Goal: Information Seeking & Learning: Compare options

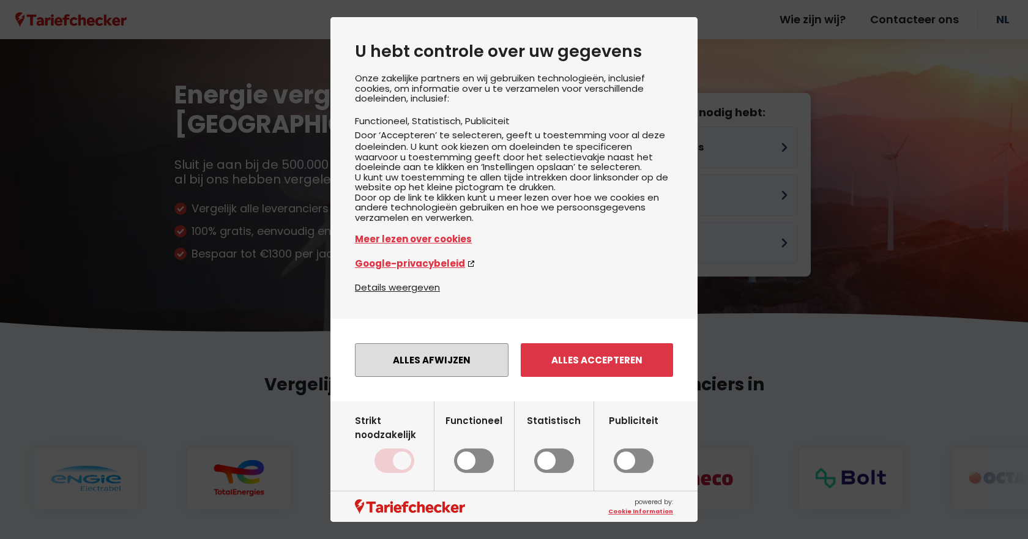
click at [424, 370] on button "Alles afwijzen" at bounding box center [432, 360] width 154 height 34
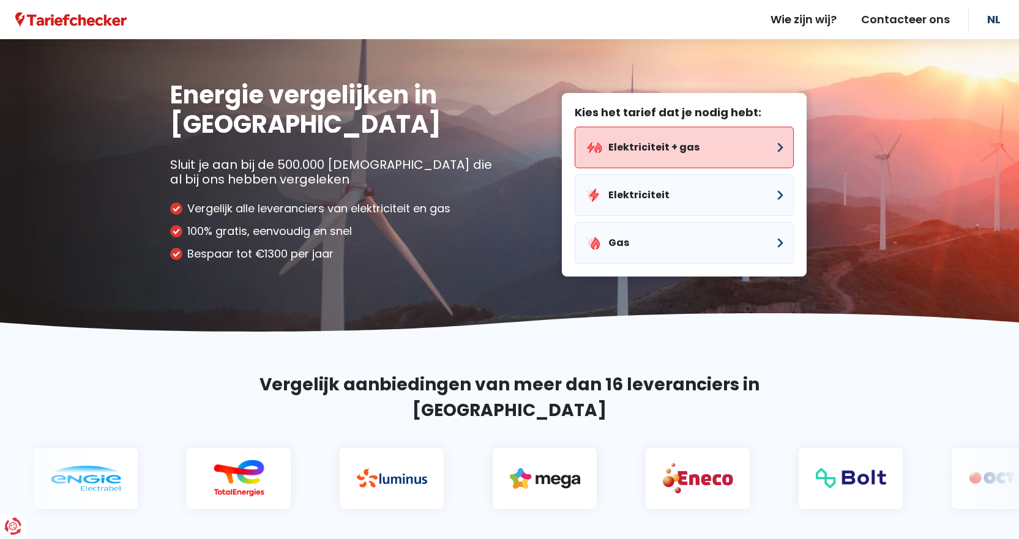
click at [640, 162] on button "Elektriciteit + gas" at bounding box center [684, 148] width 219 height 42
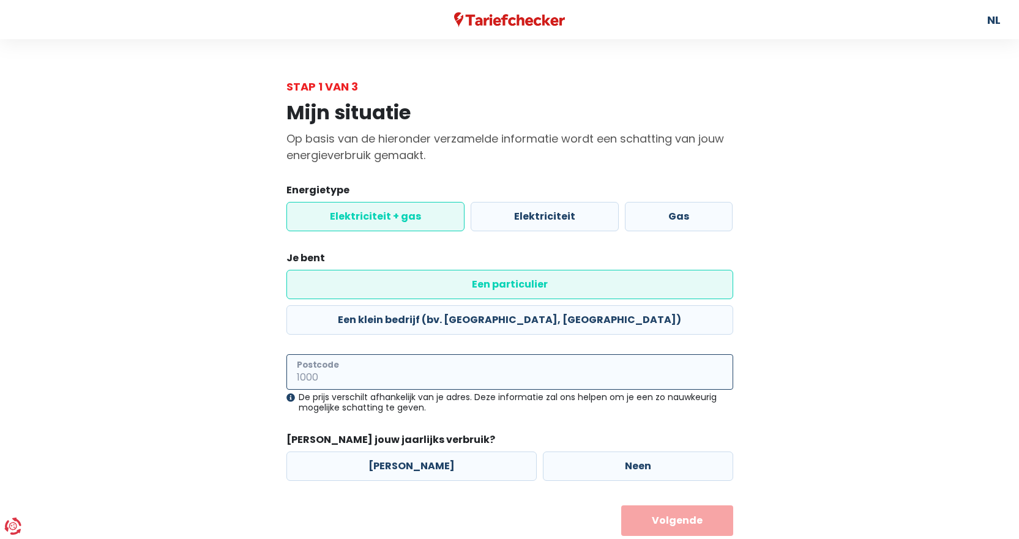
click at [349, 354] on input "Postcode" at bounding box center [509, 371] width 447 height 35
type input "4602"
click at [804, 360] on div "Mijn situatie Op basis van de hieronder verzamelde informatie wordt een schatti…" at bounding box center [510, 315] width 698 height 441
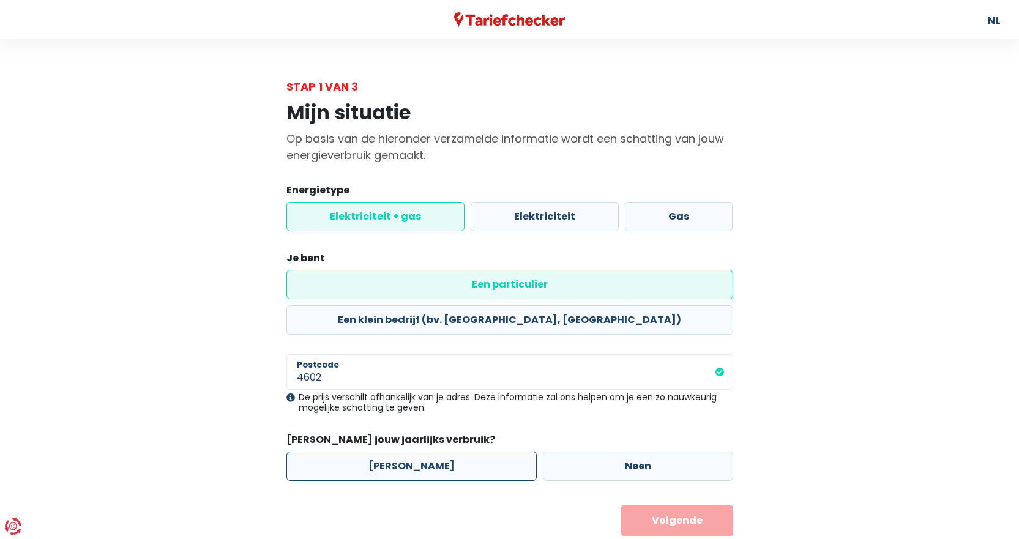
click at [387, 452] on label "[PERSON_NAME]" at bounding box center [411, 466] width 250 height 29
click at [387, 452] on input "[PERSON_NAME]" at bounding box center [411, 466] width 250 height 29
radio input "true"
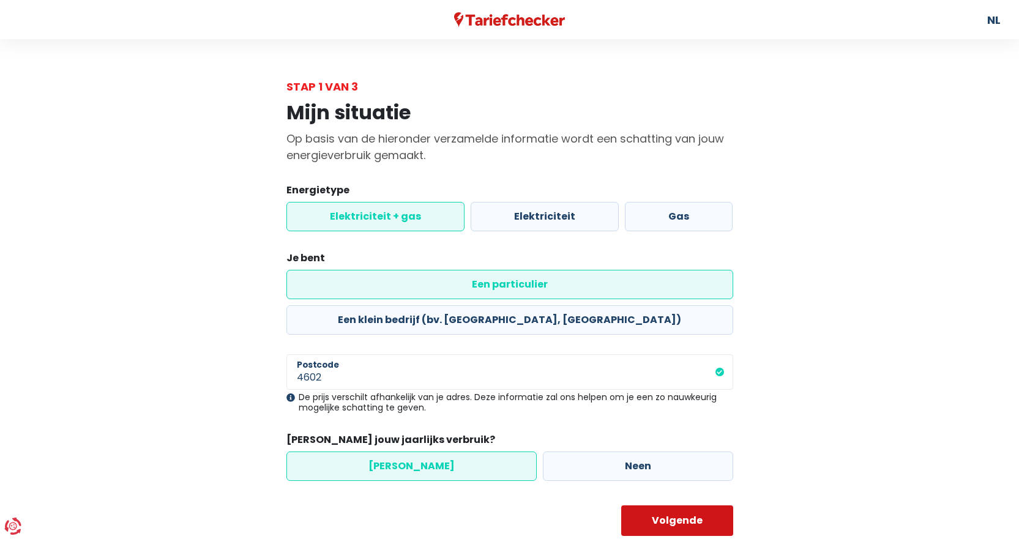
click at [690, 506] on button "Volgende" at bounding box center [677, 521] width 112 height 31
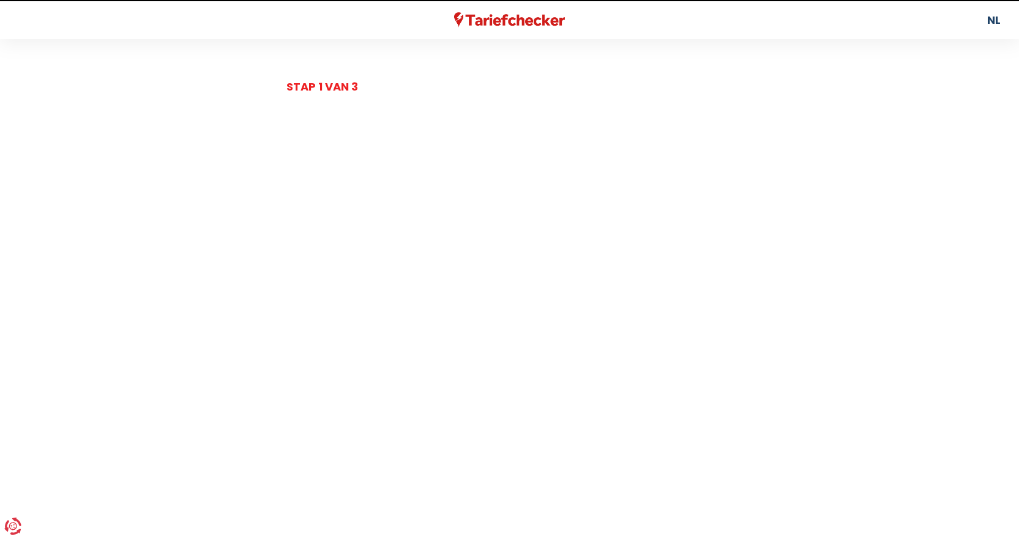
select select
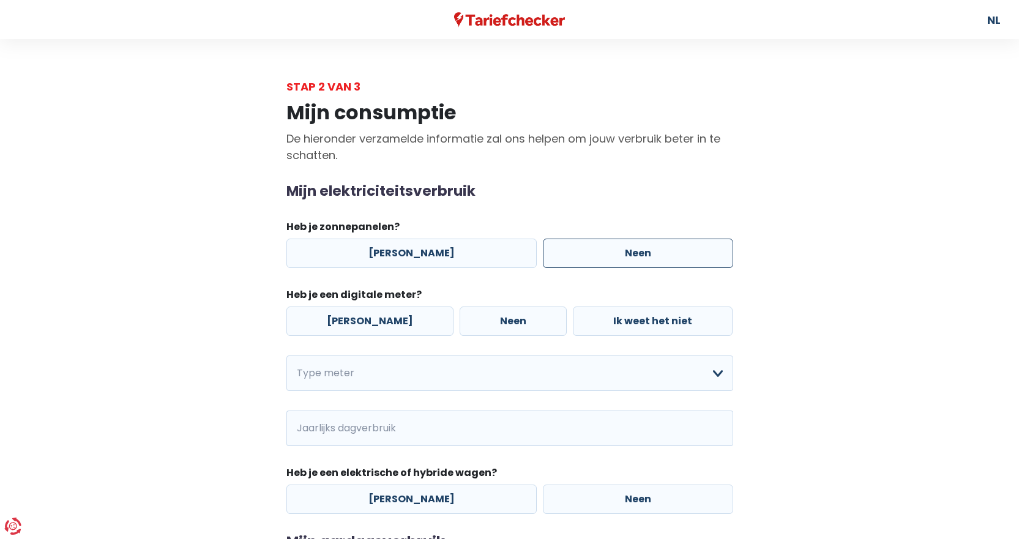
click at [662, 248] on label "Neen" at bounding box center [638, 253] width 190 height 29
click at [662, 248] on input "Neen" at bounding box center [638, 253] width 190 height 29
radio input "true"
click at [491, 321] on label "Neen" at bounding box center [513, 321] width 107 height 29
click at [491, 321] on input "Neen" at bounding box center [513, 321] width 107 height 29
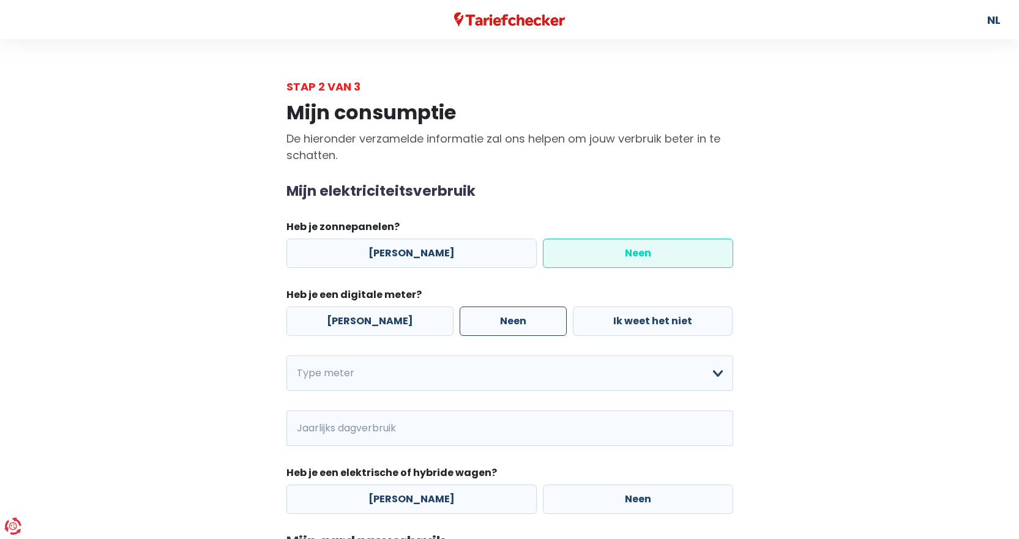
radio input "true"
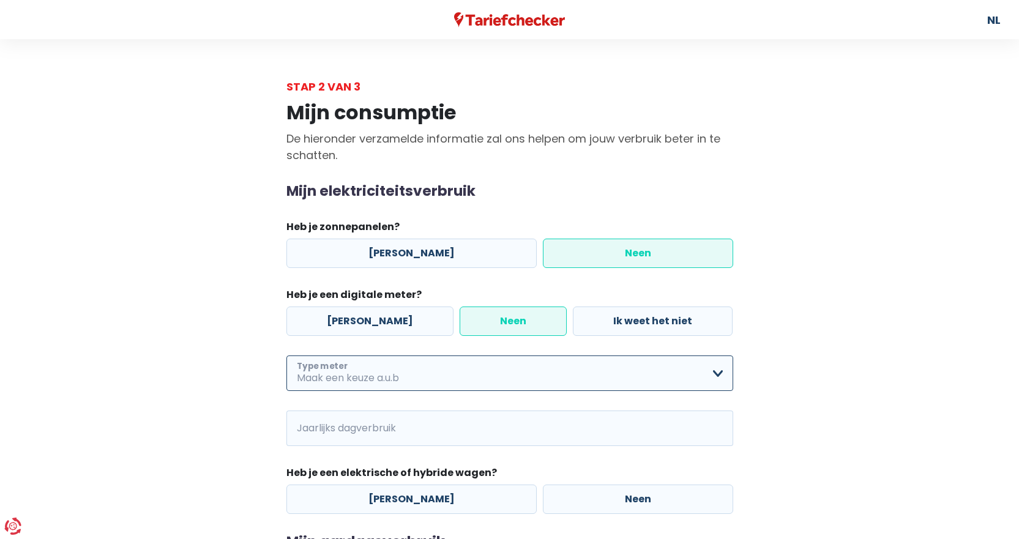
click at [453, 376] on select "Enkelvoudig Tweevoudig Enkelvoudig + uitsluitend nachttarief Tweevoudig + uitsl…" at bounding box center [509, 373] width 447 height 35
select select "day_single_rate"
click at [286, 356] on select "Enkelvoudig Tweevoudig Enkelvoudig + uitsluitend nachttarief Tweevoudig + uitsl…" at bounding box center [509, 373] width 447 height 35
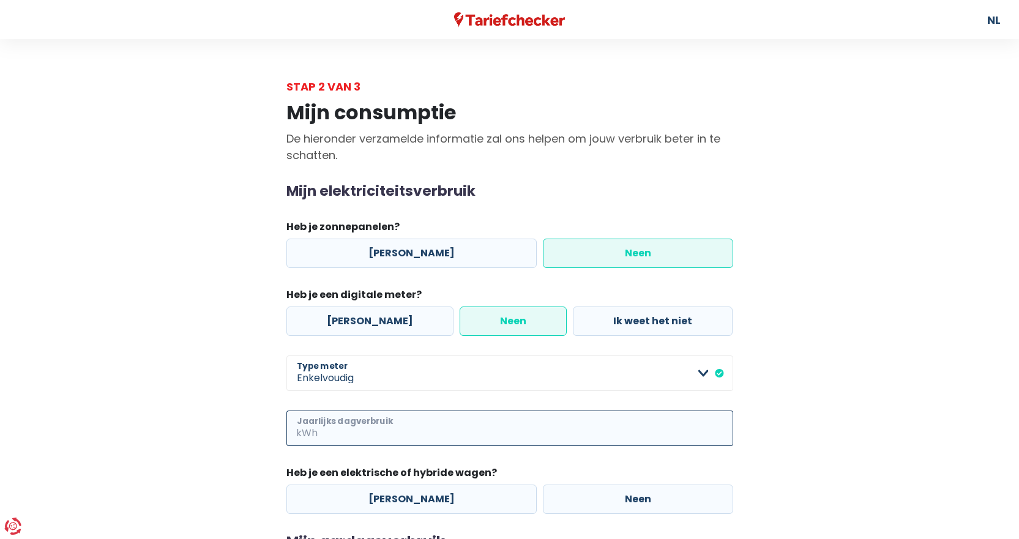
click at [392, 438] on input "Jaarlijks dagverbruik" at bounding box center [526, 428] width 413 height 35
type input "2749"
click at [80, 410] on main "Stap 2 van 3 Mijn consumptie De hieronder verzamelde informatie zal ons helpen …" at bounding box center [509, 369] width 1019 height 583
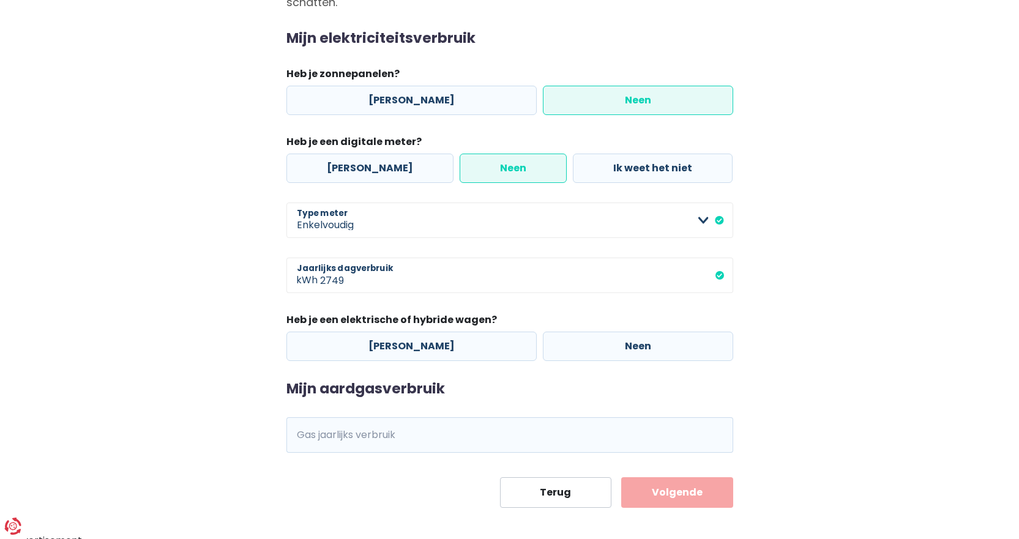
scroll to position [162, 0]
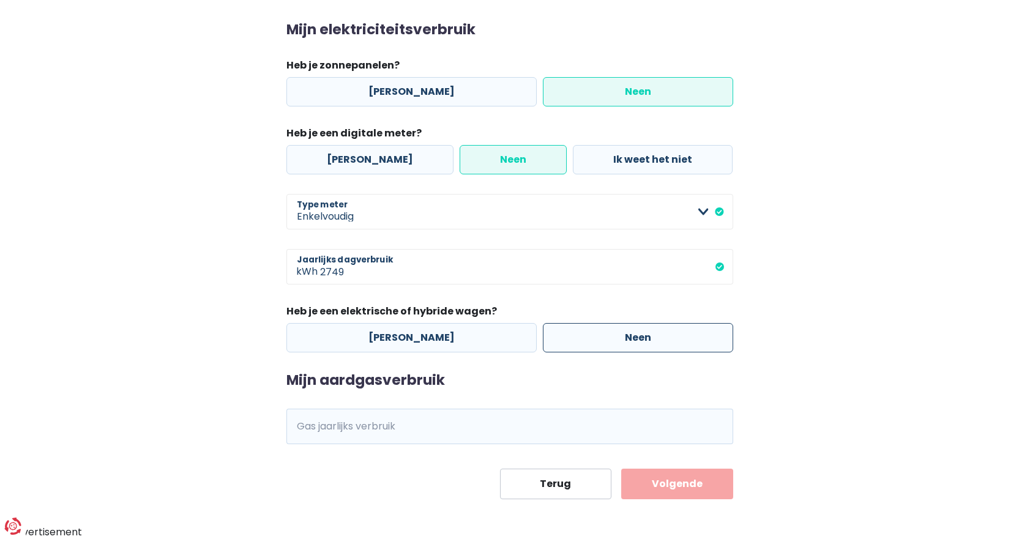
click at [604, 342] on label "Neen" at bounding box center [638, 337] width 190 height 29
click at [604, 342] on input "Neen" at bounding box center [638, 337] width 190 height 29
radio input "true"
click at [466, 426] on input "Gas jaarlijks verbruik" at bounding box center [526, 426] width 413 height 35
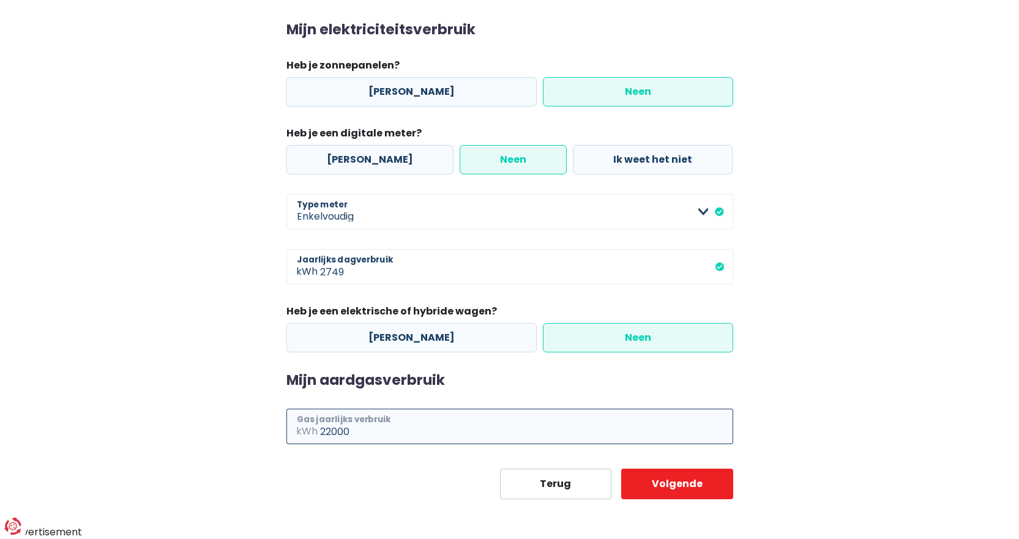
type input "22000"
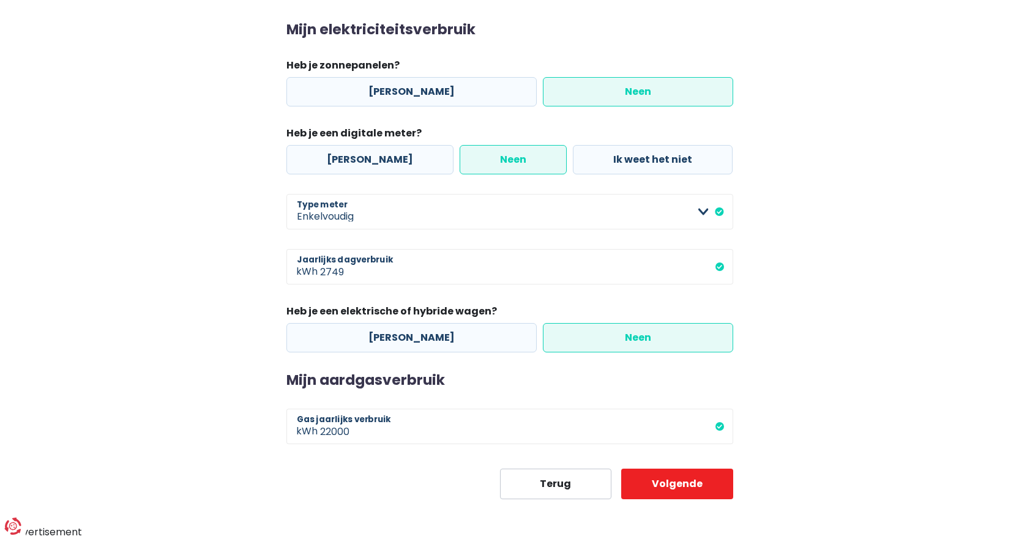
click at [887, 381] on main "Stap 2 van 3 Mijn consumptie De hieronder verzamelde informatie zal ons helpen …" at bounding box center [509, 208] width 1019 height 583
click at [712, 491] on button "Volgende" at bounding box center [677, 484] width 112 height 31
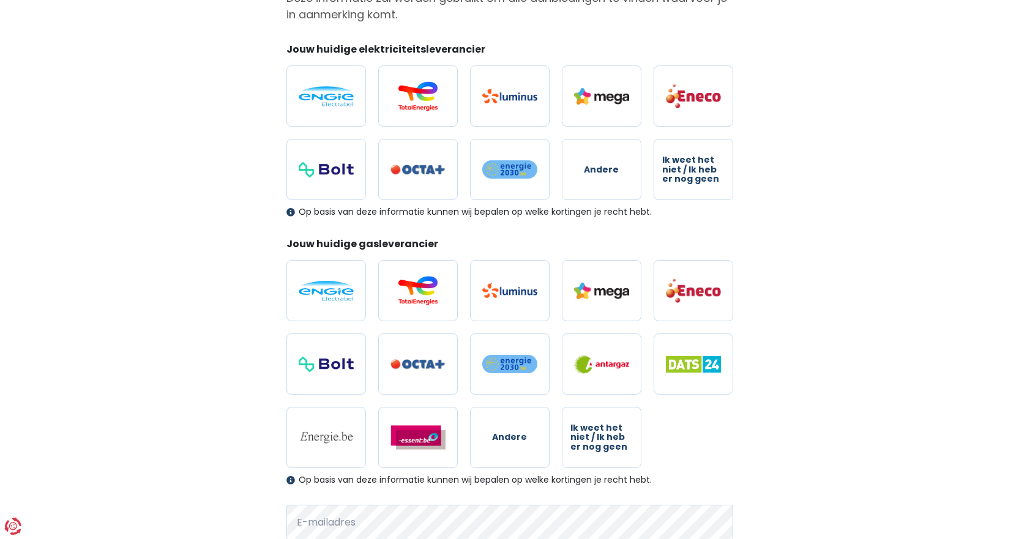
scroll to position [122, 0]
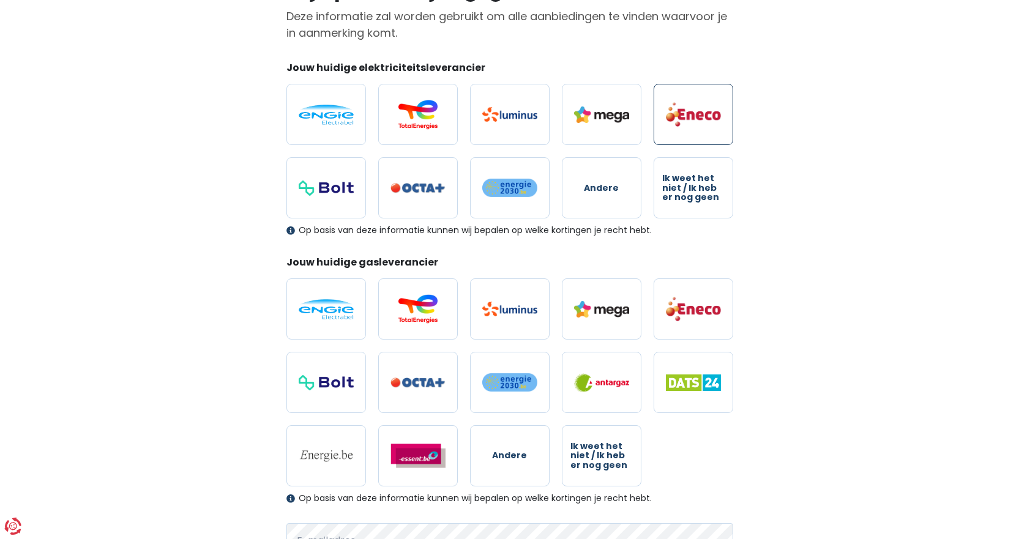
click at [678, 111] on img at bounding box center [693, 115] width 55 height 26
click at [678, 111] on input "radio" at bounding box center [694, 114] width 80 height 61
radio input "true"
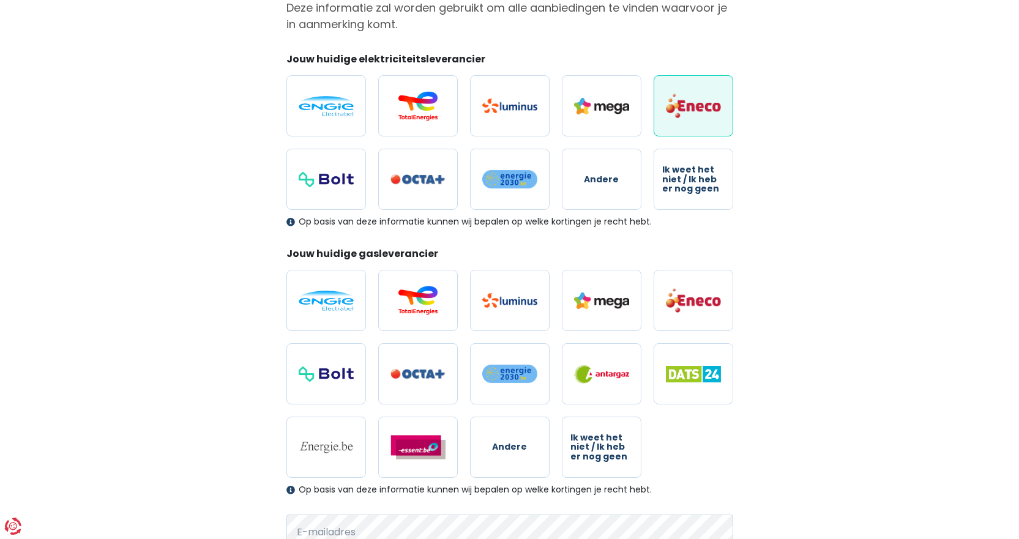
scroll to position [302, 0]
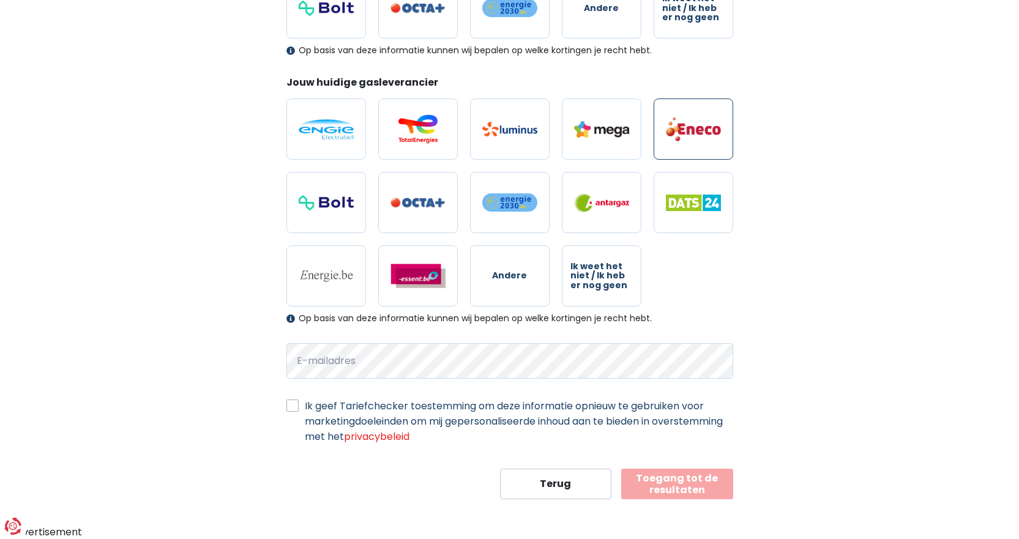
click at [728, 113] on label at bounding box center [694, 129] width 80 height 61
click at [728, 113] on input "radio" at bounding box center [694, 129] width 80 height 61
radio input "true"
click at [406, 401] on label "Ik geef Tariefchecker toestemming om deze informatie opnieuw te gebruiken voor …" at bounding box center [519, 421] width 428 height 46
click at [299, 401] on input "Ik geef Tariefchecker toestemming om deze informatie opnieuw te gebruiken voor …" at bounding box center [292, 404] width 12 height 12
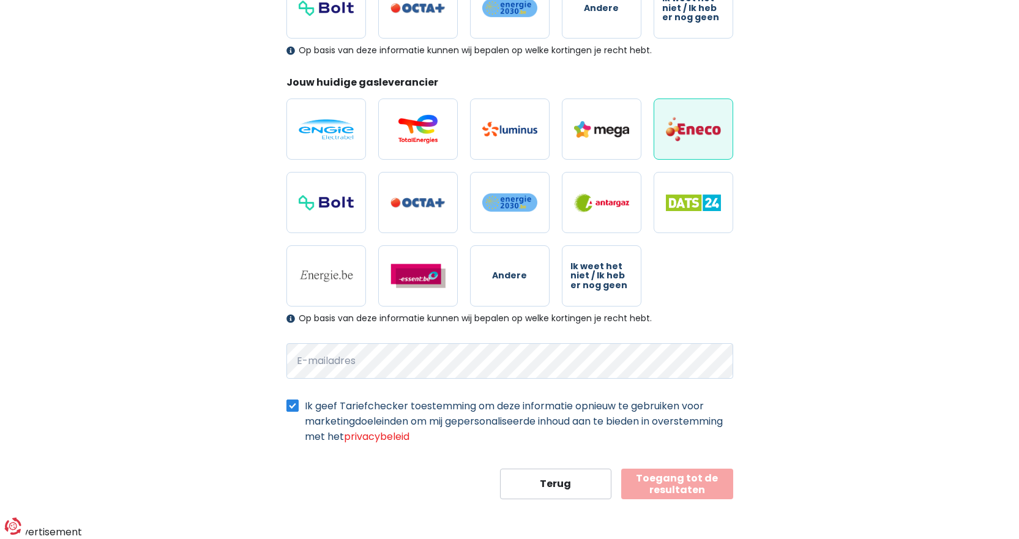
click at [547, 405] on label "Ik geef Tariefchecker toestemming om deze informatie opnieuw te gebruiken voor …" at bounding box center [519, 421] width 428 height 46
click at [299, 405] on input "Ik geef Tariefchecker toestemming om deze informatie opnieuw te gebruiken voor …" at bounding box center [292, 404] width 12 height 12
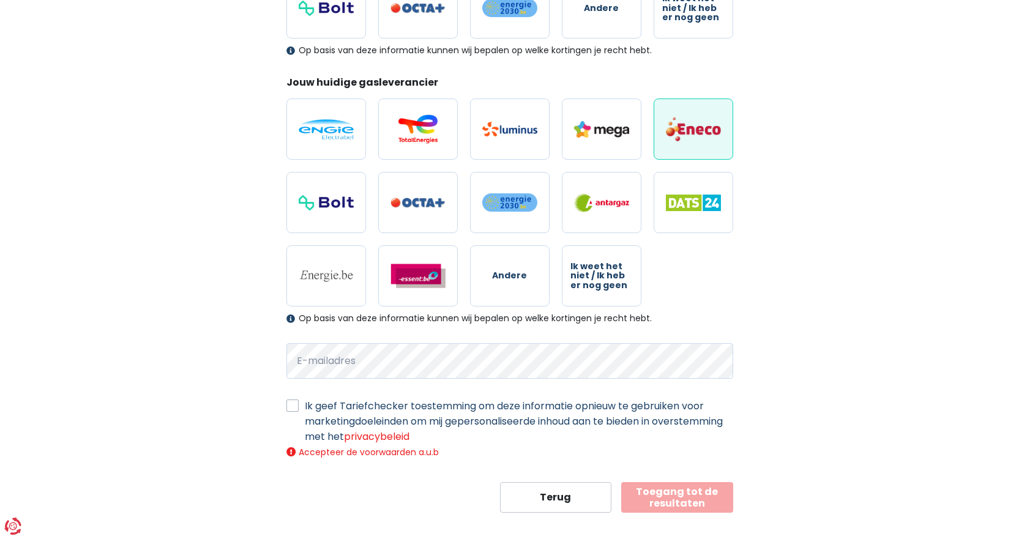
click at [404, 408] on label "Ik geef Tariefchecker toestemming om deze informatie opnieuw te gebruiken voor …" at bounding box center [519, 421] width 428 height 46
click at [299, 408] on input "Ik geef Tariefchecker toestemming om deze informatie opnieuw te gebruiken voor …" at bounding box center [292, 404] width 12 height 12
checkbox input "true"
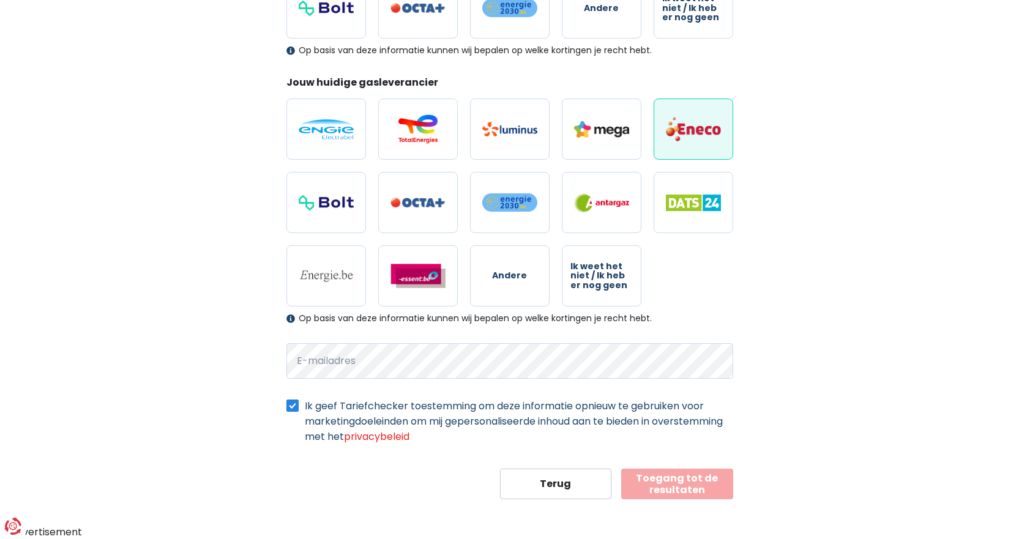
click at [693, 484] on button "Toegang tot de resultaten" at bounding box center [677, 484] width 112 height 31
click at [682, 478] on button "Toegang tot de resultaten" at bounding box center [677, 484] width 112 height 31
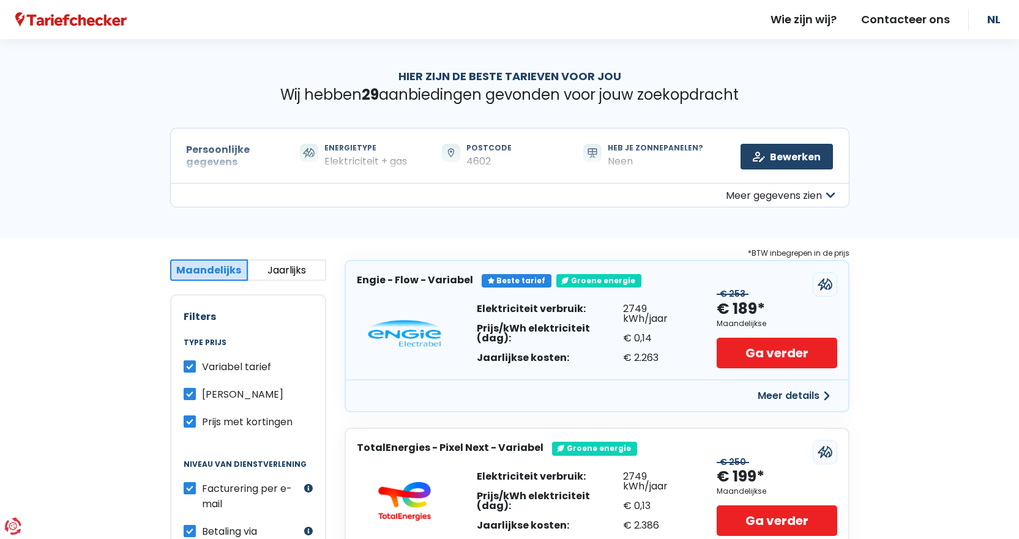
drag, startPoint x: 491, startPoint y: 335, endPoint x: 613, endPoint y: 342, distance: 121.4
click at [613, 342] on div "Elektriciteit verbruik: Prijs/kWh elektriciteit (dag): Jaarlijkse kosten:" at bounding box center [550, 333] width 146 height 59
click at [589, 357] on div "Jaarlijkse kosten:" at bounding box center [550, 358] width 146 height 10
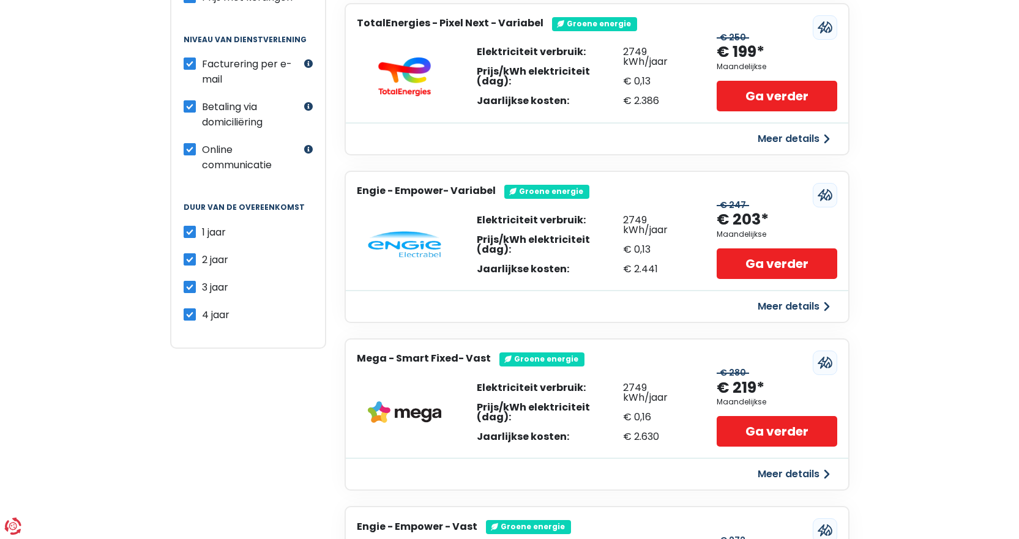
scroll to position [428, 0]
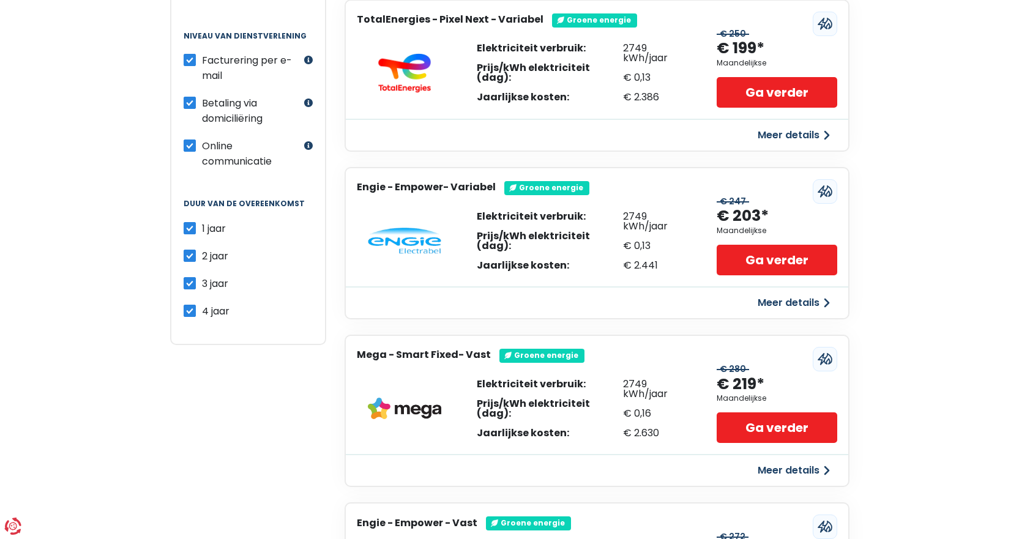
click at [202, 313] on label "4 jaar" at bounding box center [216, 311] width 28 height 15
click at [191, 313] on input "4 jaar" at bounding box center [190, 310] width 12 height 12
checkbox input "false"
click at [202, 284] on label "3 jaar" at bounding box center [215, 283] width 26 height 15
click at [189, 284] on input "3 jaar" at bounding box center [190, 282] width 12 height 12
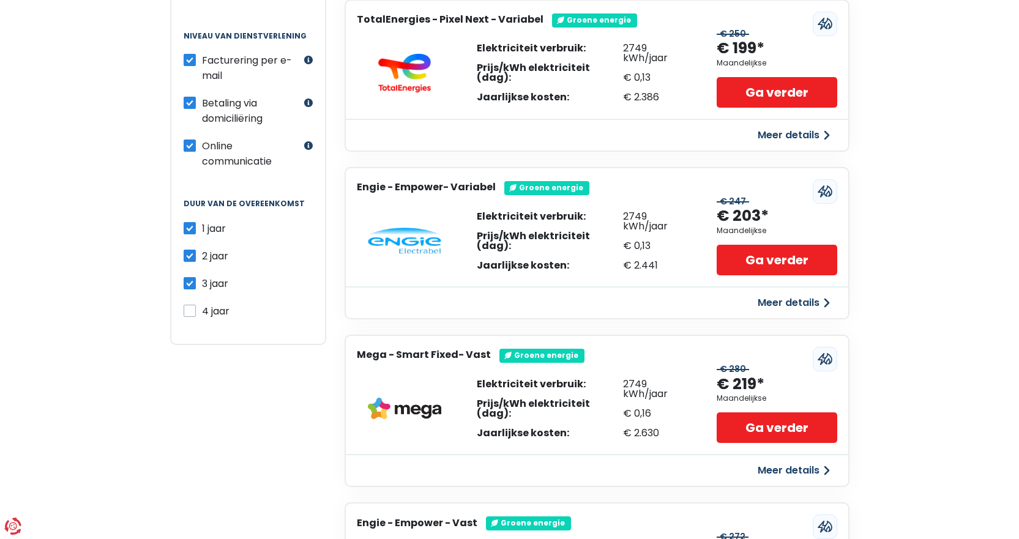
checkbox input "false"
click at [202, 258] on label "2 jaar" at bounding box center [215, 255] width 26 height 15
click at [190, 258] on input "2 jaar" at bounding box center [190, 254] width 12 height 12
checkbox input "false"
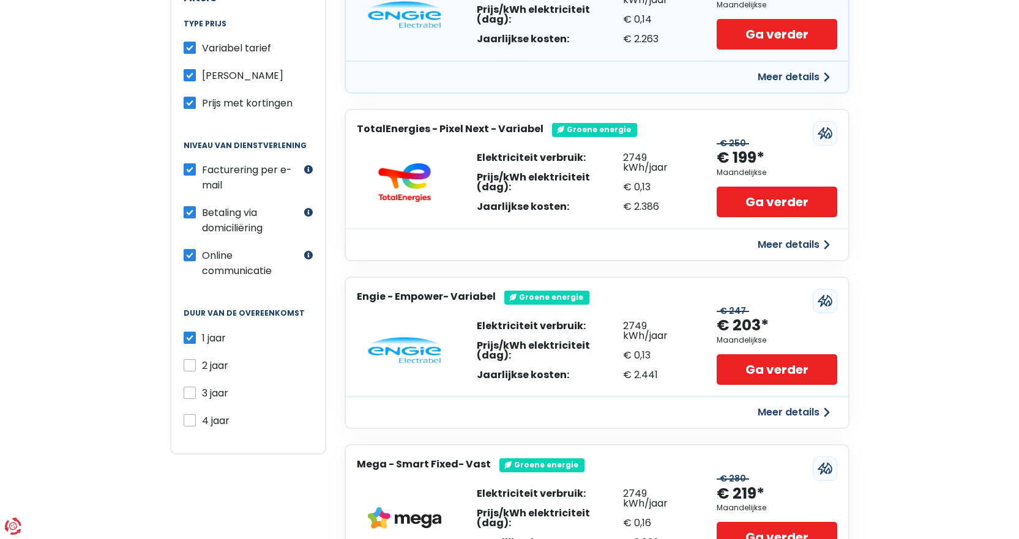
scroll to position [184, 0]
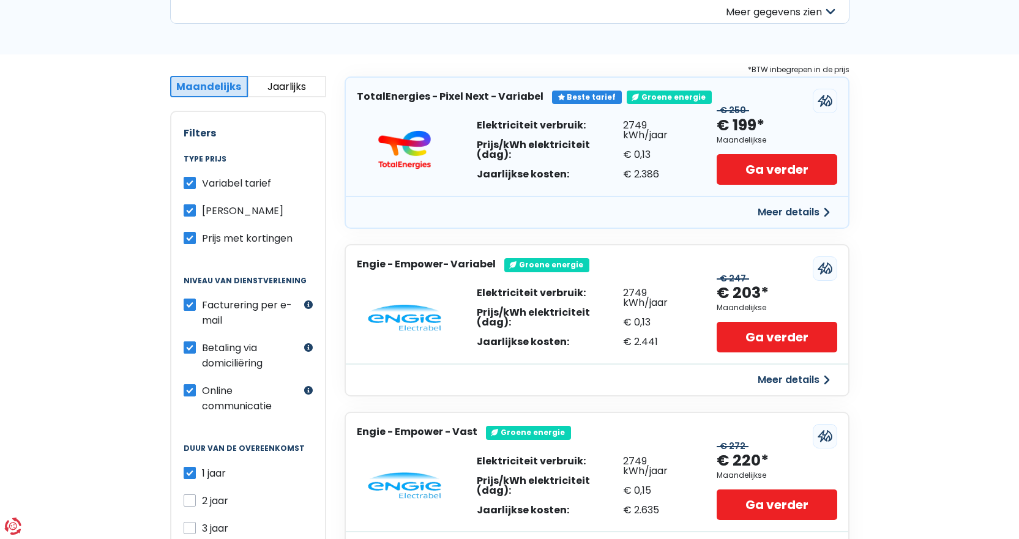
drag, startPoint x: 304, startPoint y: 78, endPoint x: 304, endPoint y: 70, distance: 8.0
click at [304, 75] on div "Persoonlijke gegevens Maandelijks Jaarlijks Maandelijks prijs Filters Type prij…" at bounding box center [509, 520] width 1019 height 933
click at [277, 78] on button "Jaarlijks" at bounding box center [287, 86] width 78 height 21
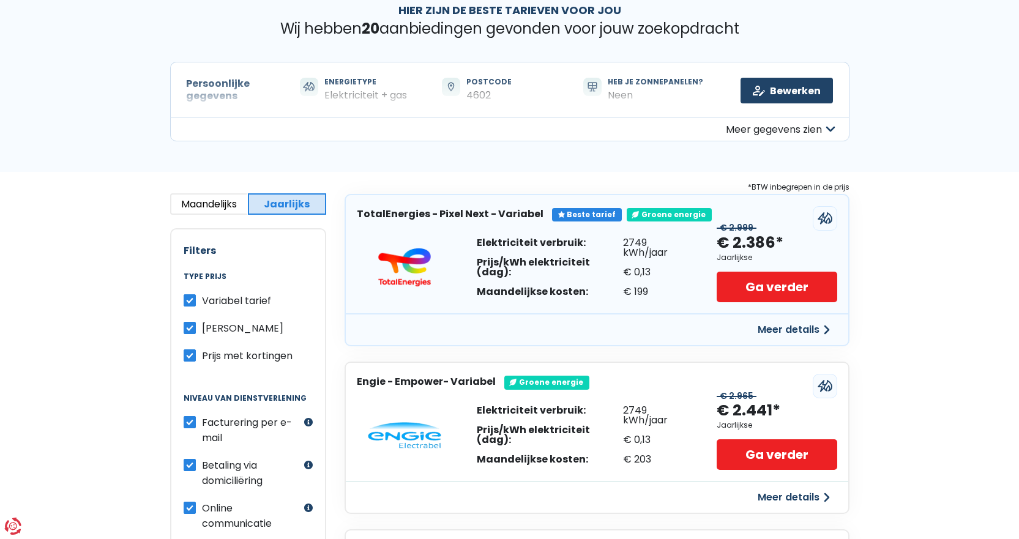
scroll to position [61, 0]
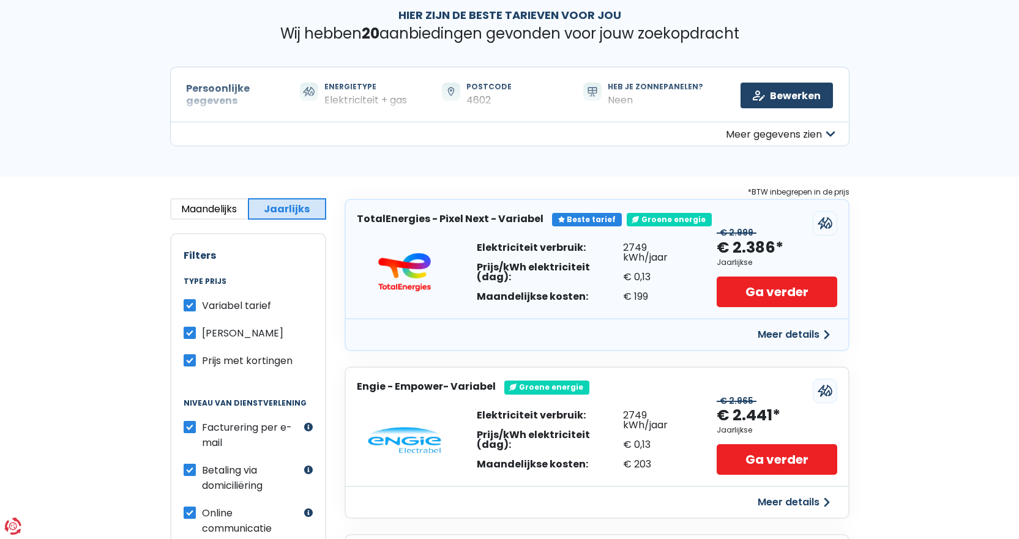
click at [823, 139] on button "Meer gegevens zien" at bounding box center [509, 134] width 679 height 24
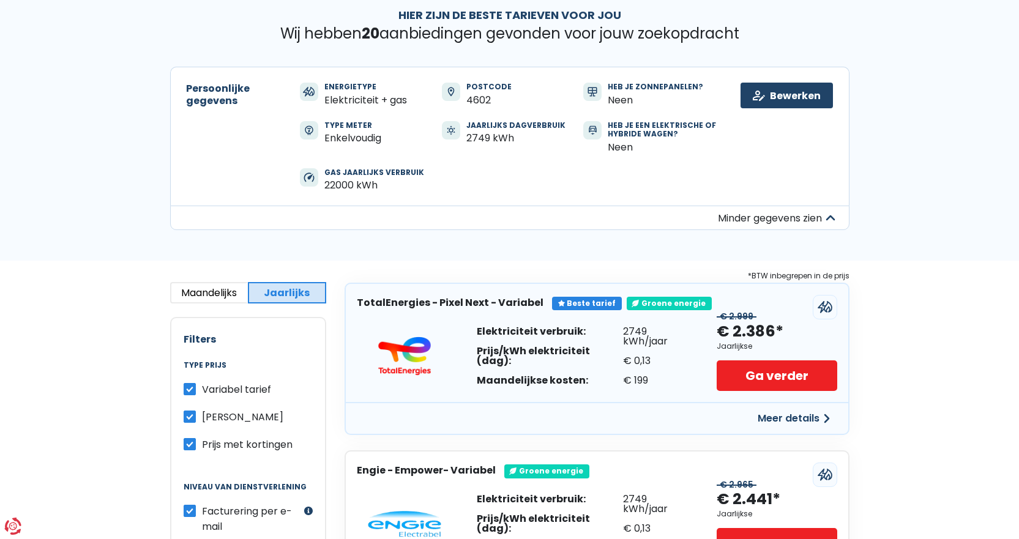
click at [812, 215] on button "Minder gegevens zien" at bounding box center [509, 218] width 679 height 24
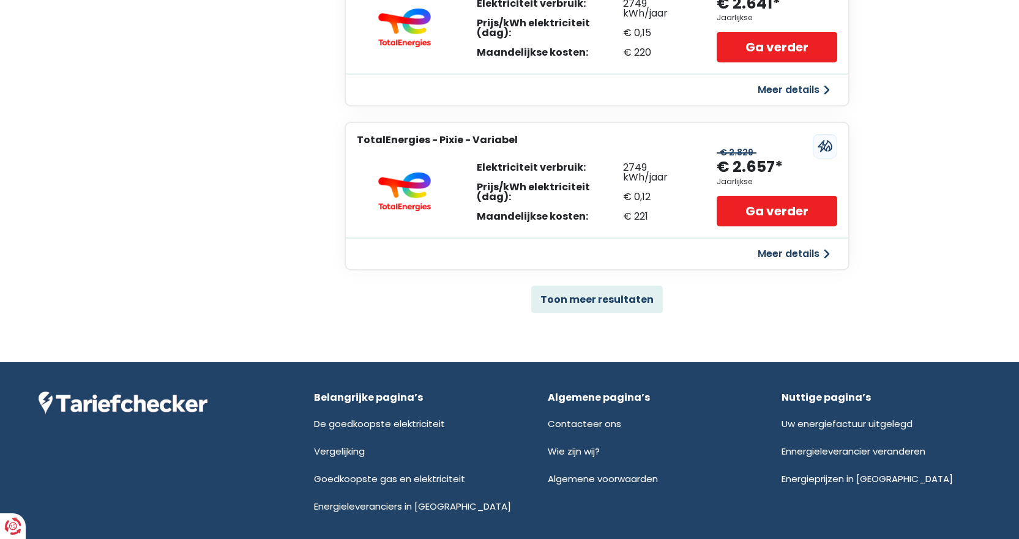
scroll to position [780, 0]
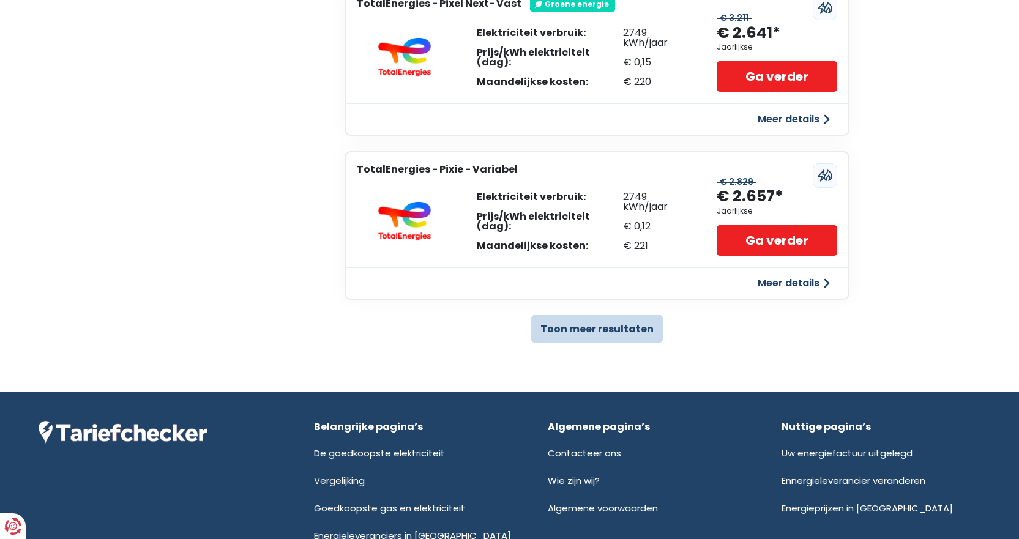
click at [588, 337] on button "Toon meer resultaten" at bounding box center [597, 329] width 132 height 28
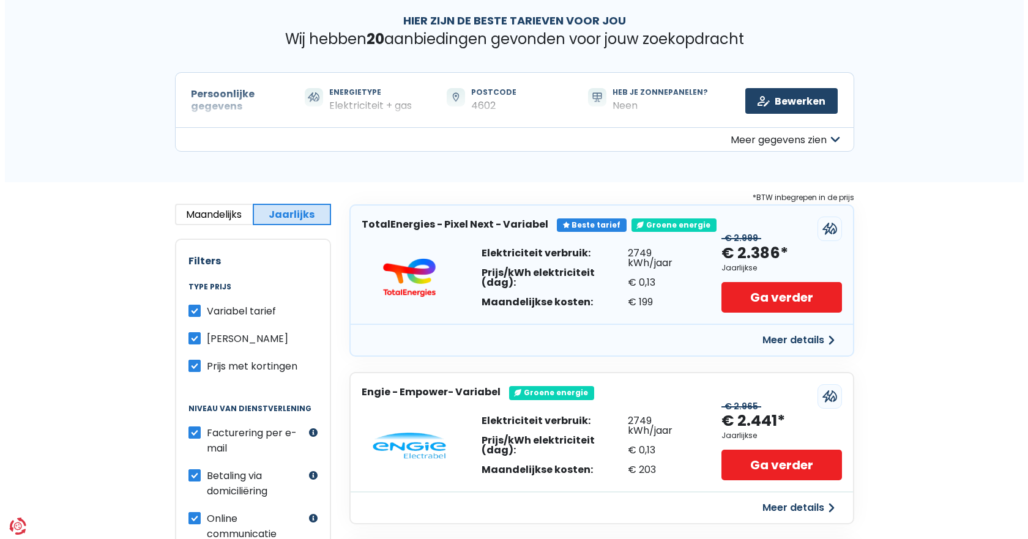
scroll to position [122, 0]
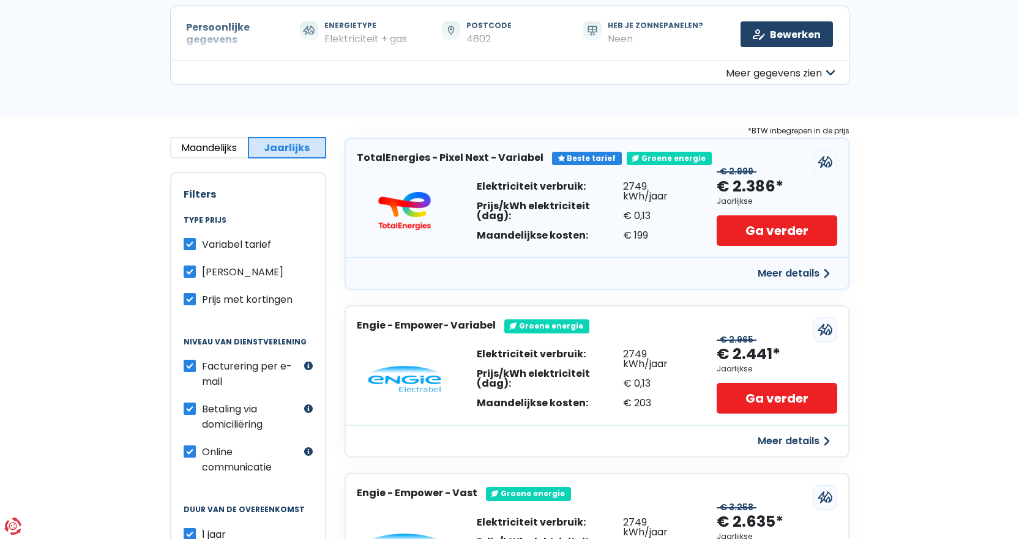
click at [787, 441] on button "Meer details" at bounding box center [793, 441] width 87 height 22
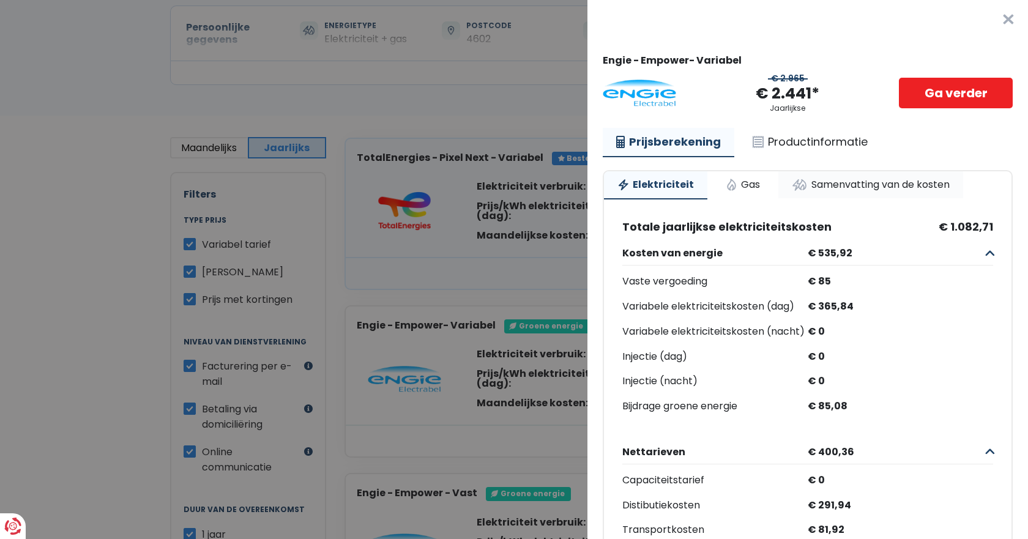
click at [862, 190] on link "Samenvatting van de kosten" at bounding box center [871, 184] width 185 height 27
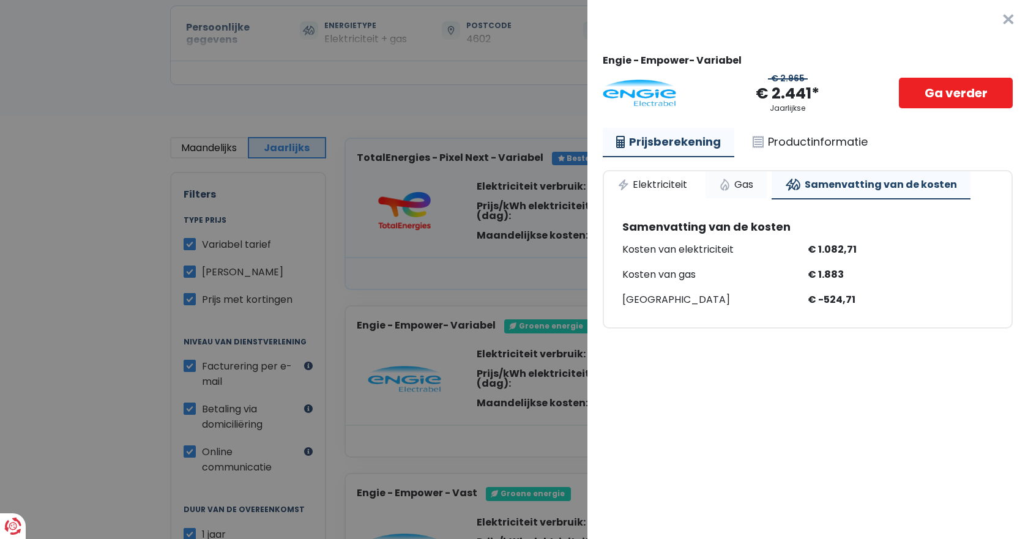
click at [736, 185] on link "Gas" at bounding box center [736, 184] width 61 height 27
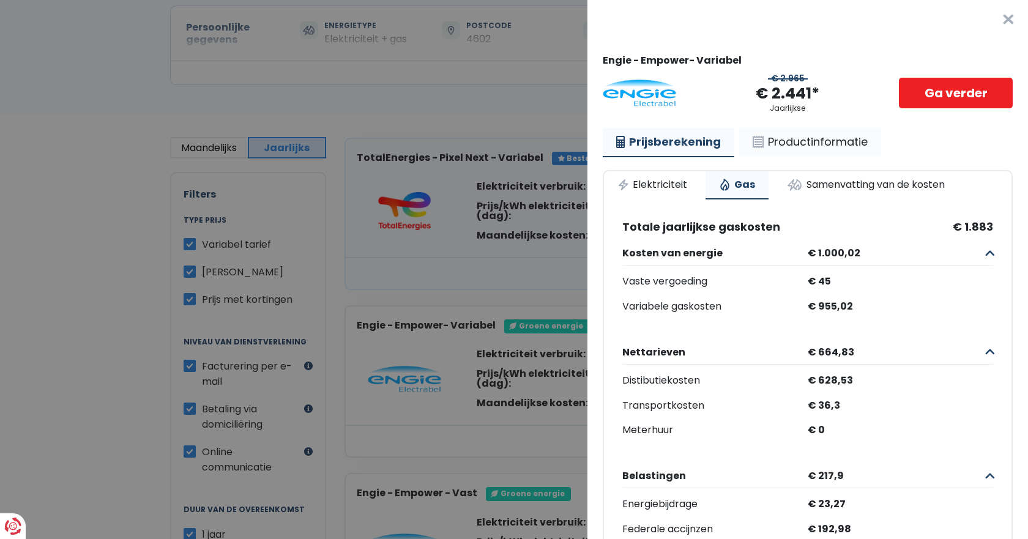
click at [810, 149] on link "Productinformatie" at bounding box center [810, 142] width 142 height 28
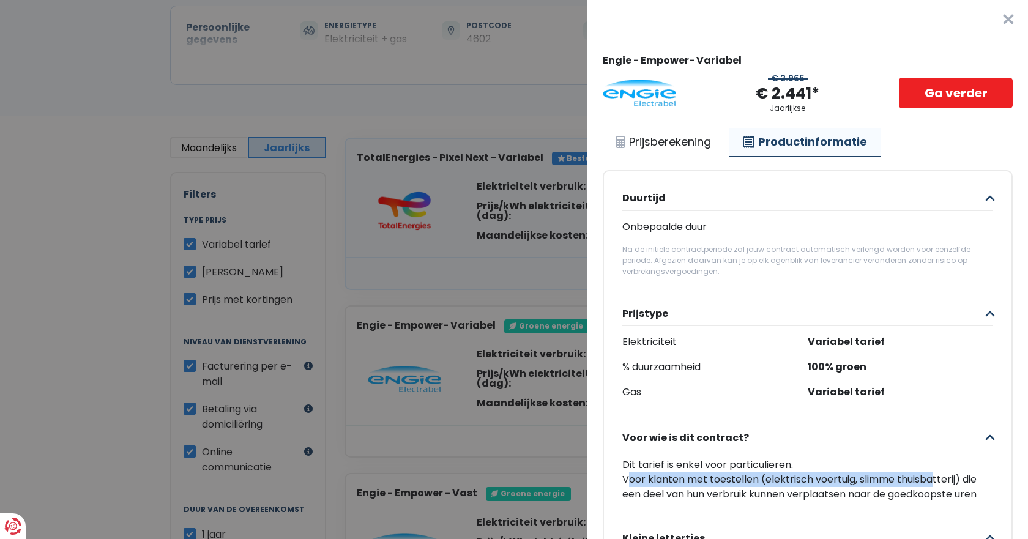
drag, startPoint x: 628, startPoint y: 481, endPoint x: 933, endPoint y: 479, distance: 305.4
click at [933, 479] on div "Dit tarief is enkel voor particulieren. Voor klanten met toestellen (elektrisch…" at bounding box center [807, 480] width 371 height 44
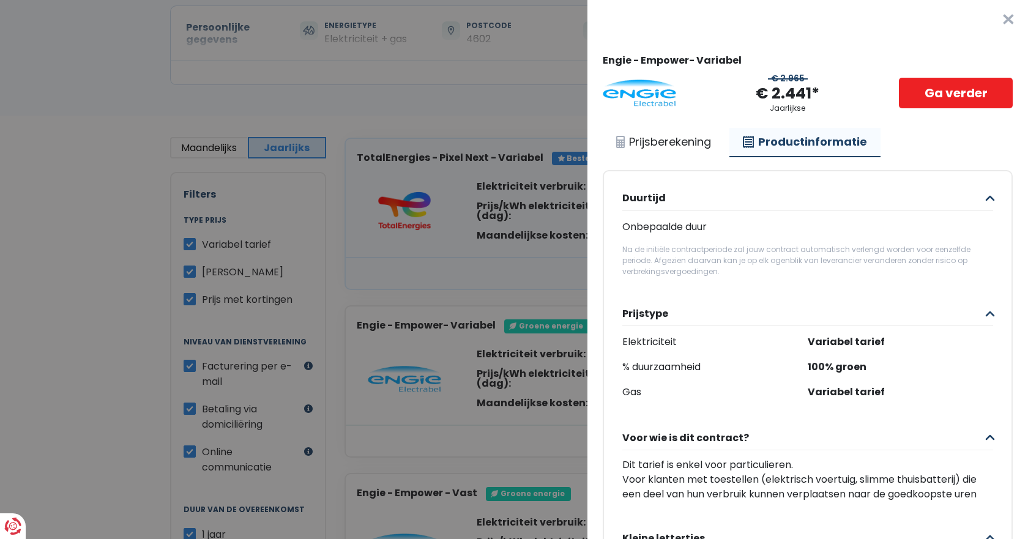
click at [778, 494] on div "Dit tarief is enkel voor particulieren. Voor klanten met toestellen (elektrisch…" at bounding box center [807, 480] width 371 height 44
drag, startPoint x: 632, startPoint y: 492, endPoint x: 925, endPoint y: 492, distance: 293.2
click at [925, 492] on div "Dit tarief is enkel voor particulieren. Voor klanten met toestellen (elektrisch…" at bounding box center [807, 480] width 371 height 44
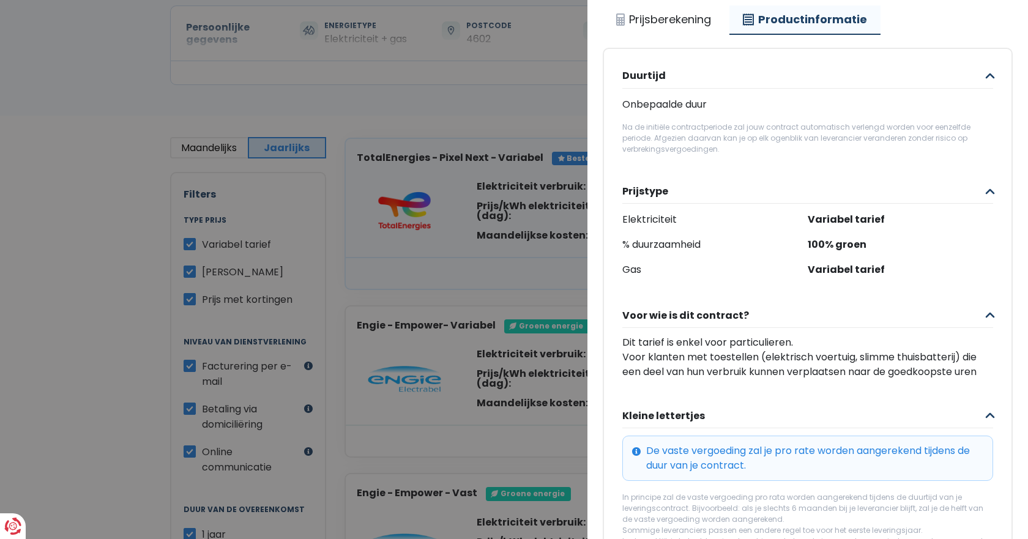
click at [769, 413] on div "Duurtijd Onbepaalde duur Na de initiële contractperiode zal jouw contract autom…" at bounding box center [808, 414] width 408 height 731
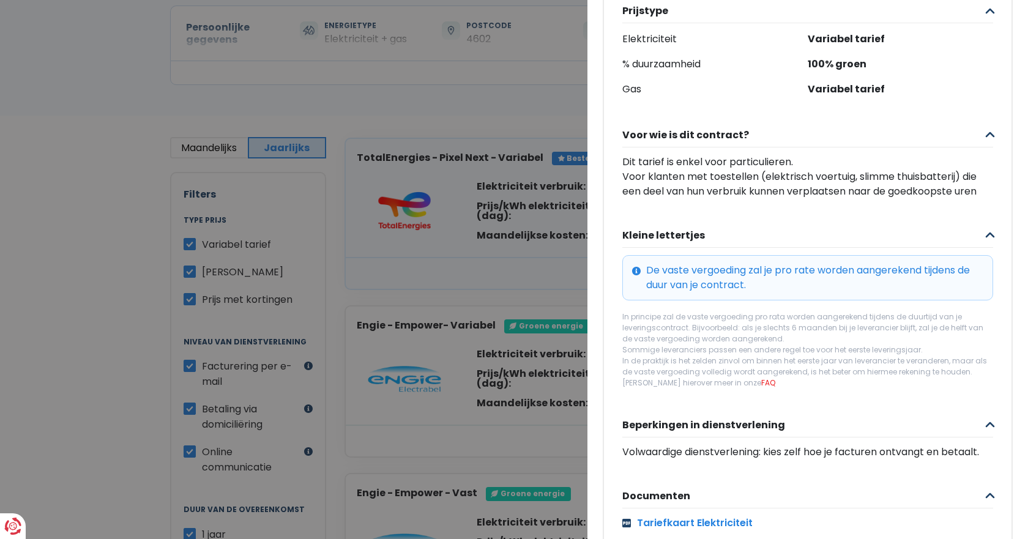
scroll to position [306, 0]
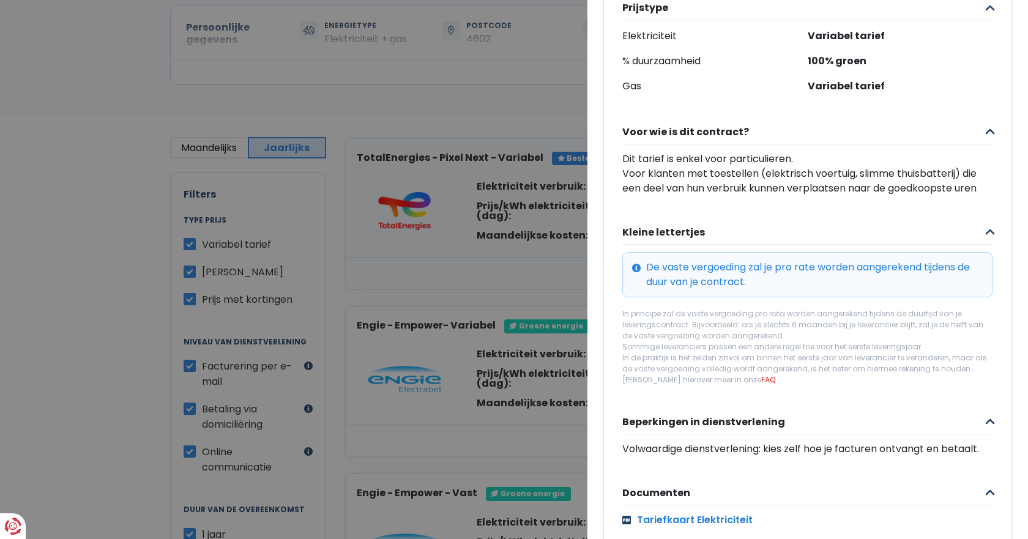
drag, startPoint x: 642, startPoint y: 282, endPoint x: 857, endPoint y: 293, distance: 215.1
click at [857, 293] on div "De vaste vergoeding zal je pro rate worden aangerekend tijdens de duur van je c…" at bounding box center [807, 274] width 371 height 45
click at [775, 297] on div "De vaste vergoeding zal je pro rate worden aangerekend tijdens de duur van je c…" at bounding box center [807, 274] width 371 height 45
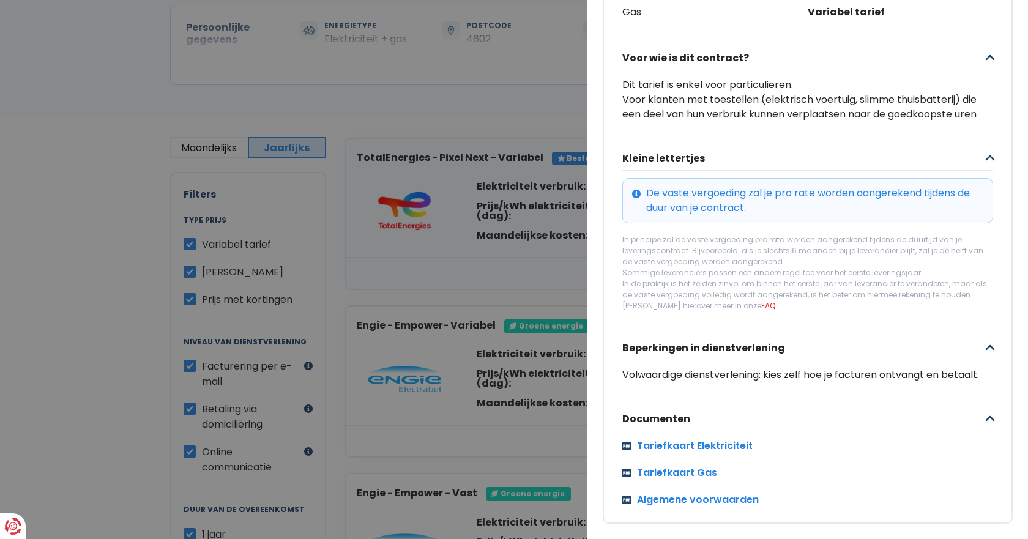
click at [679, 439] on link "Tariefkaart Elektriciteit" at bounding box center [807, 446] width 371 height 15
click at [659, 466] on link "Tariefkaart Gas" at bounding box center [807, 473] width 371 height 15
